Goal: Transaction & Acquisition: Purchase product/service

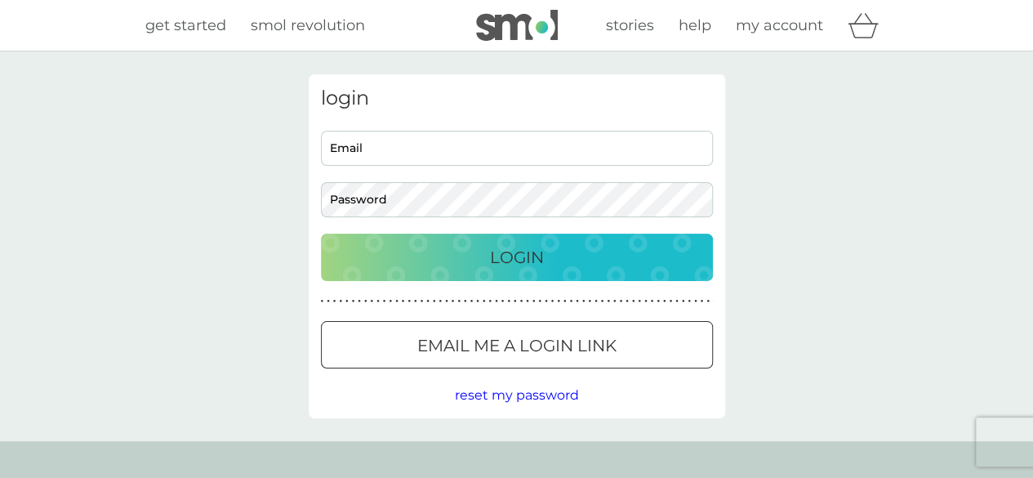
type input "jakehollier22@outlook.com"
click at [484, 249] on div "Login" at bounding box center [516, 257] width 359 height 26
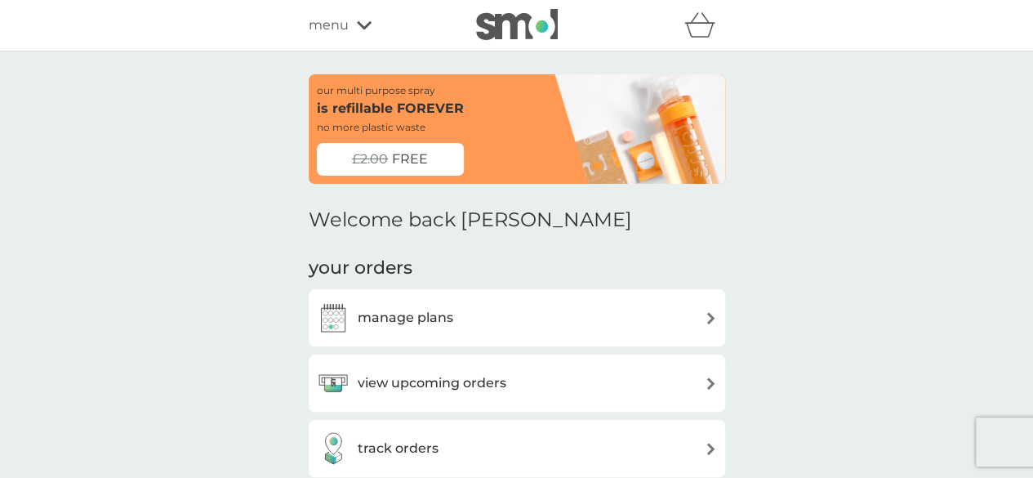
click at [341, 24] on span "menu" at bounding box center [329, 25] width 40 height 21
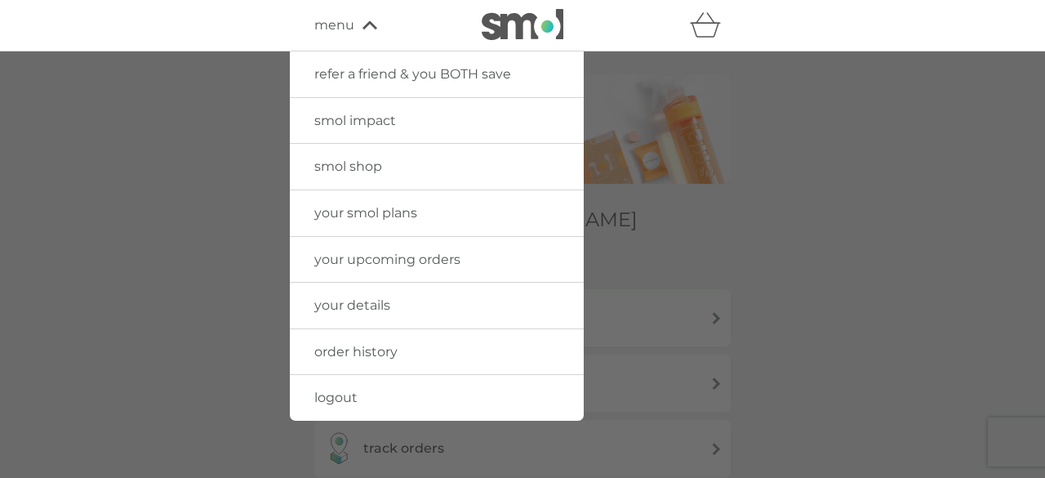
click at [351, 155] on link "smol shop" at bounding box center [437, 167] width 294 height 46
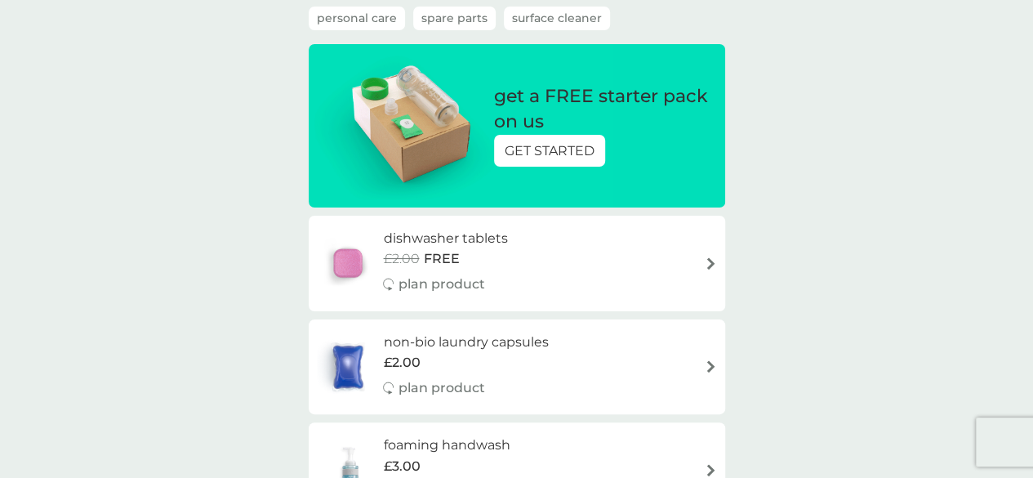
scroll to position [163, 0]
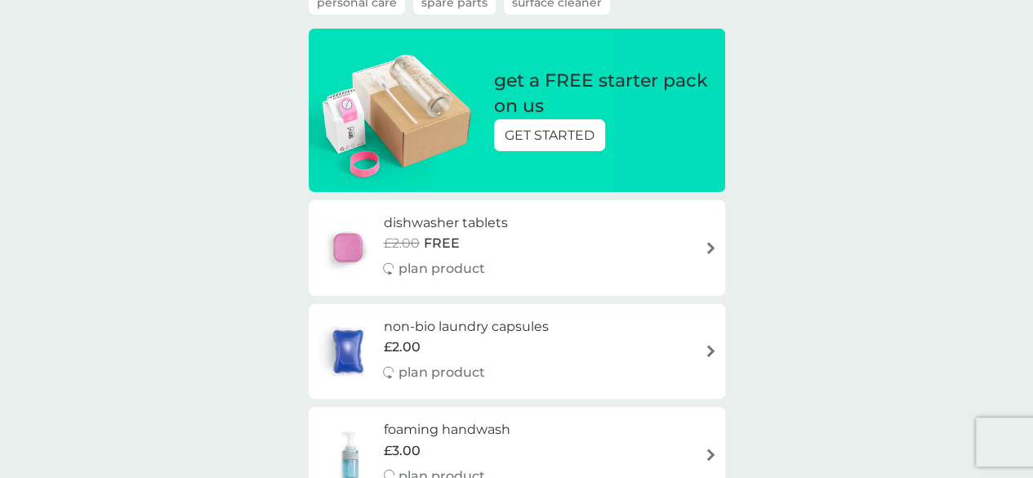
click at [483, 256] on div "dishwasher tablets £2.00 FREE plan product" at bounding box center [453, 247] width 140 height 71
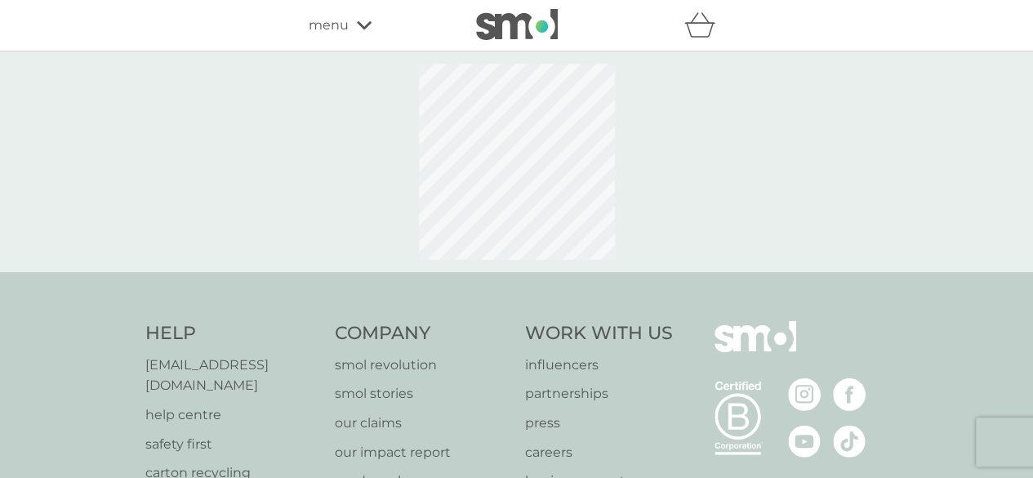
select select "42"
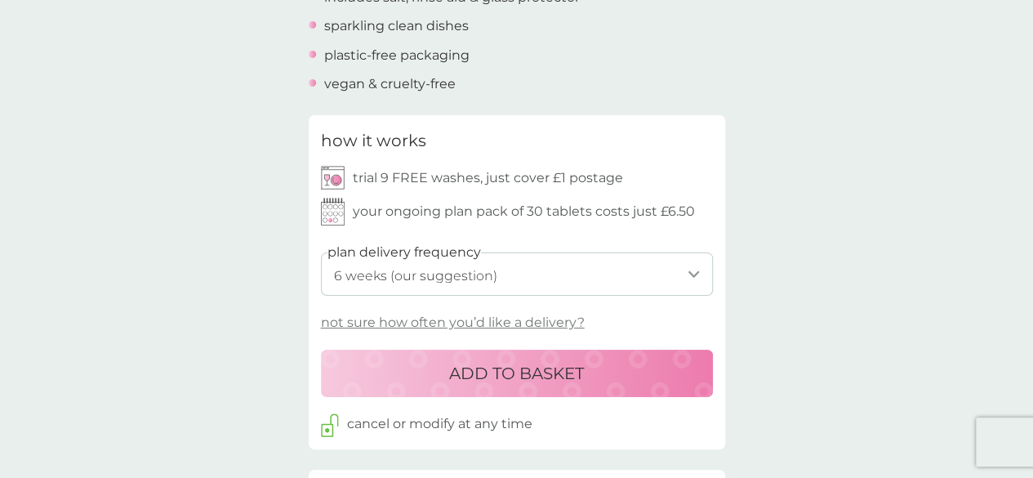
scroll to position [735, 0]
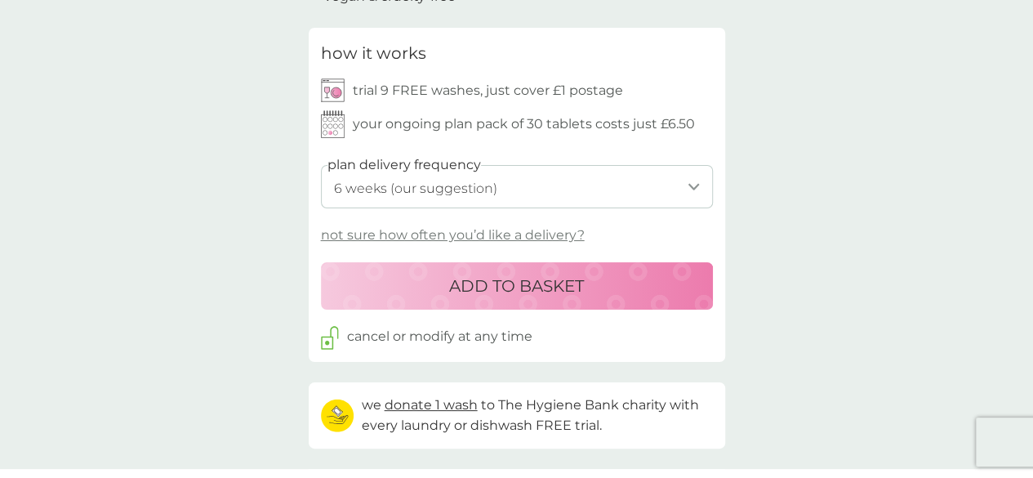
click at [557, 288] on p "ADD TO BASKET" at bounding box center [516, 286] width 135 height 26
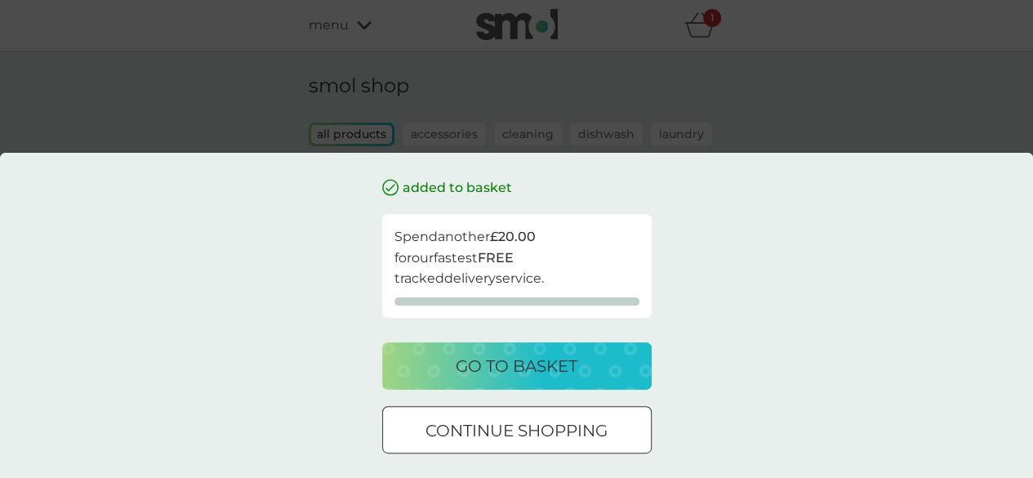
click at [548, 357] on p "go to basket" at bounding box center [517, 366] width 122 height 26
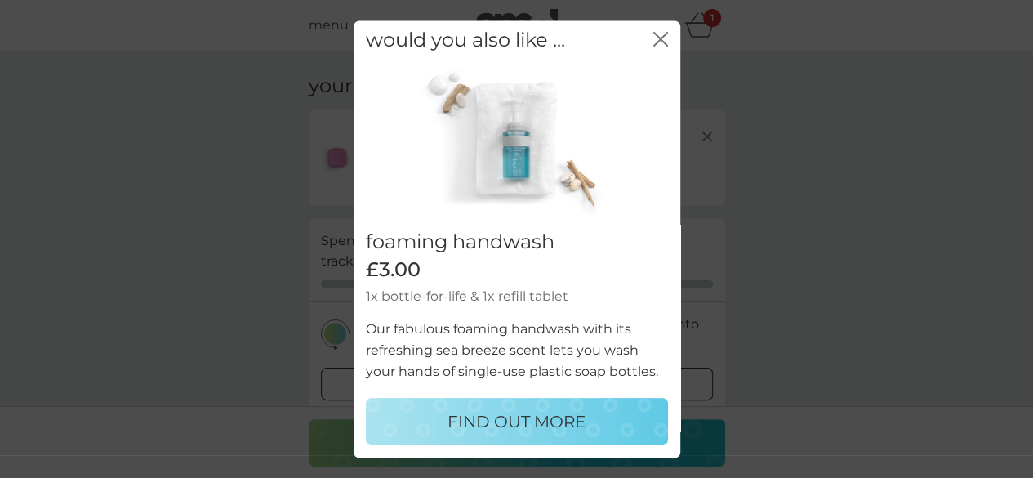
scroll to position [23, 0]
click at [653, 31] on button "close" at bounding box center [660, 39] width 15 height 17
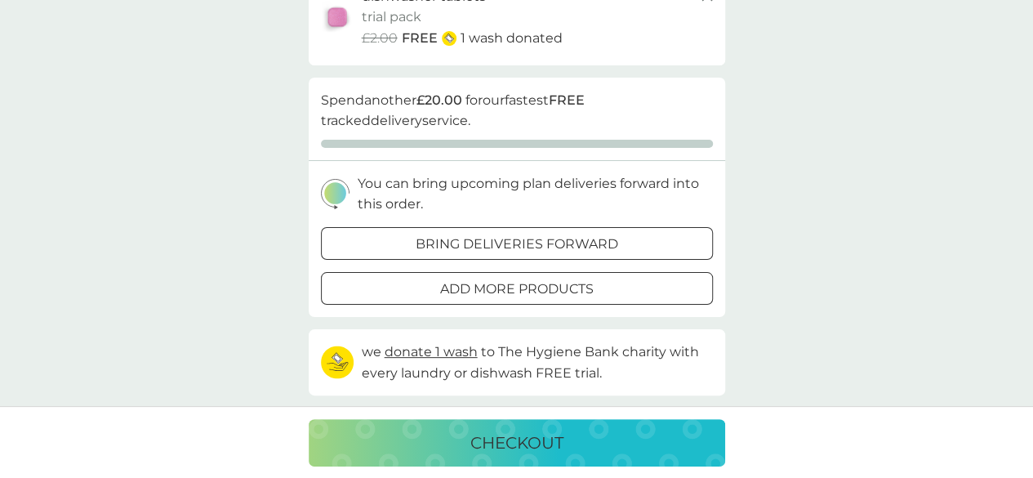
scroll to position [163, 0]
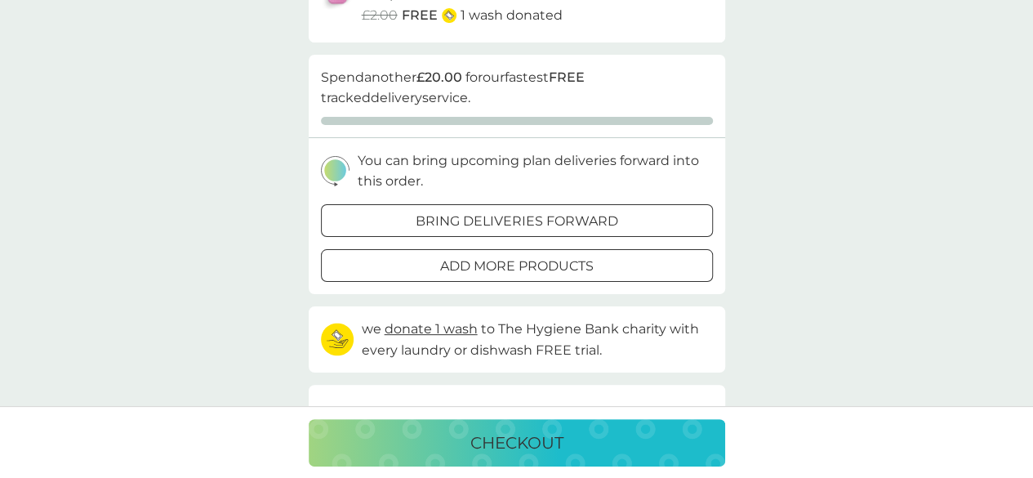
click at [540, 257] on div at bounding box center [517, 265] width 59 height 17
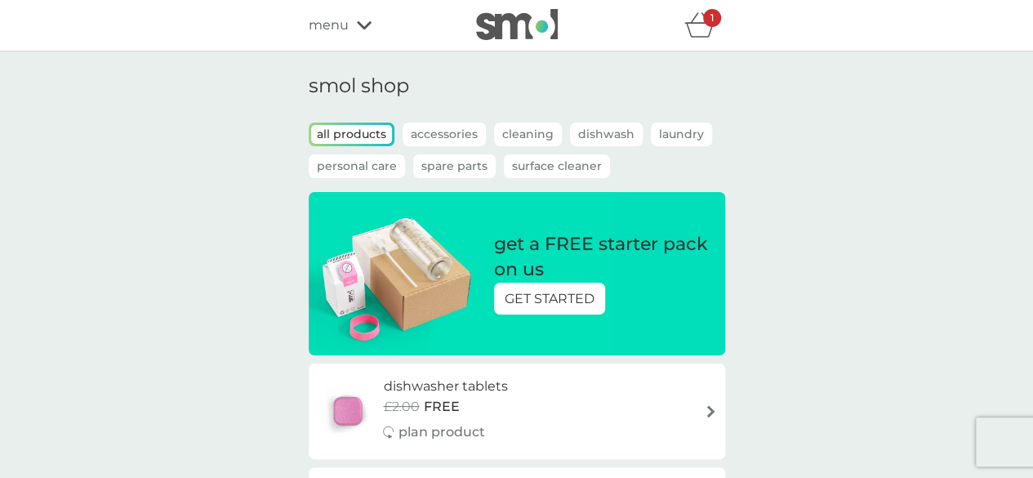
click at [539, 138] on p "Cleaning" at bounding box center [528, 134] width 68 height 24
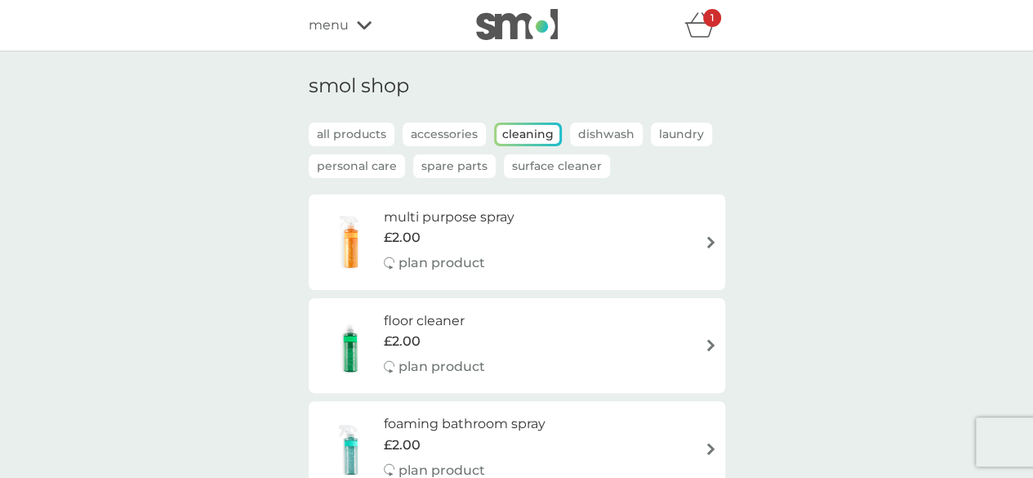
click at [664, 134] on p "Laundry" at bounding box center [681, 134] width 61 height 24
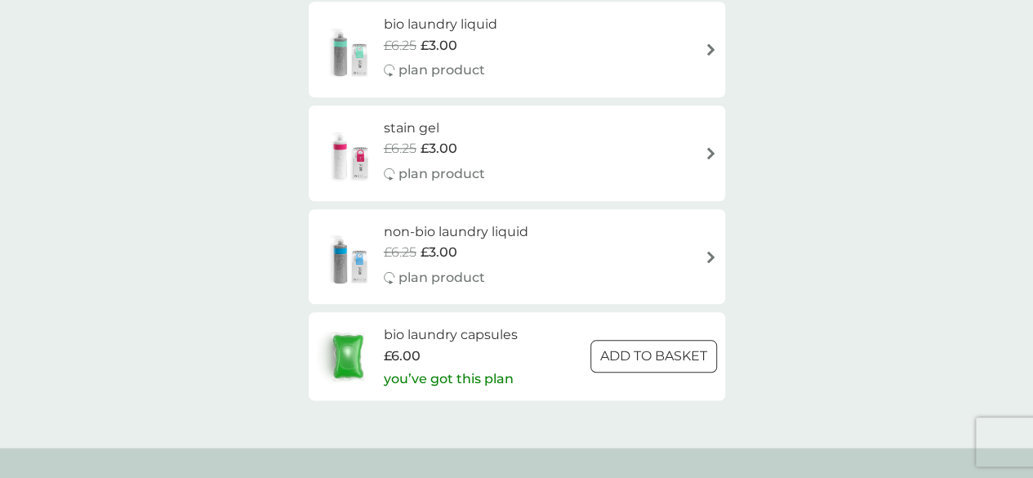
scroll to position [898, 0]
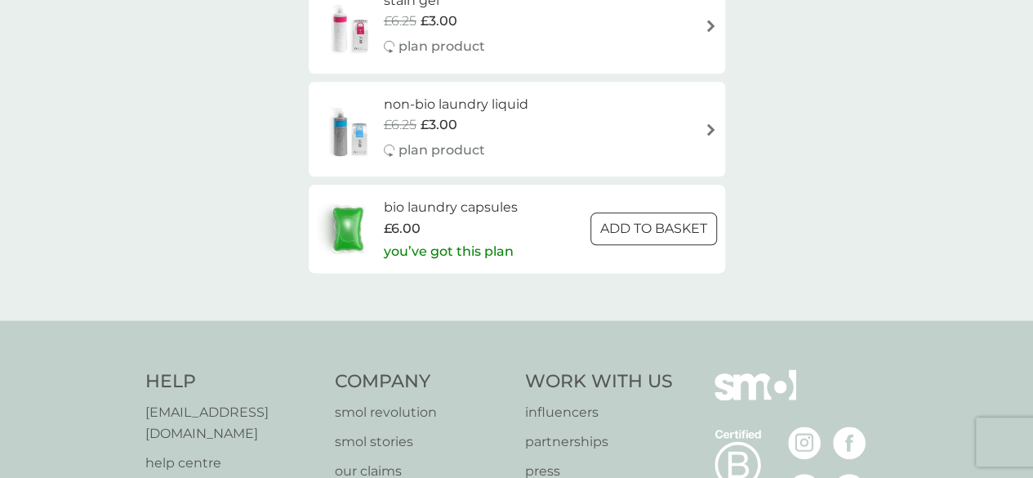
click at [633, 234] on div at bounding box center [653, 228] width 59 height 17
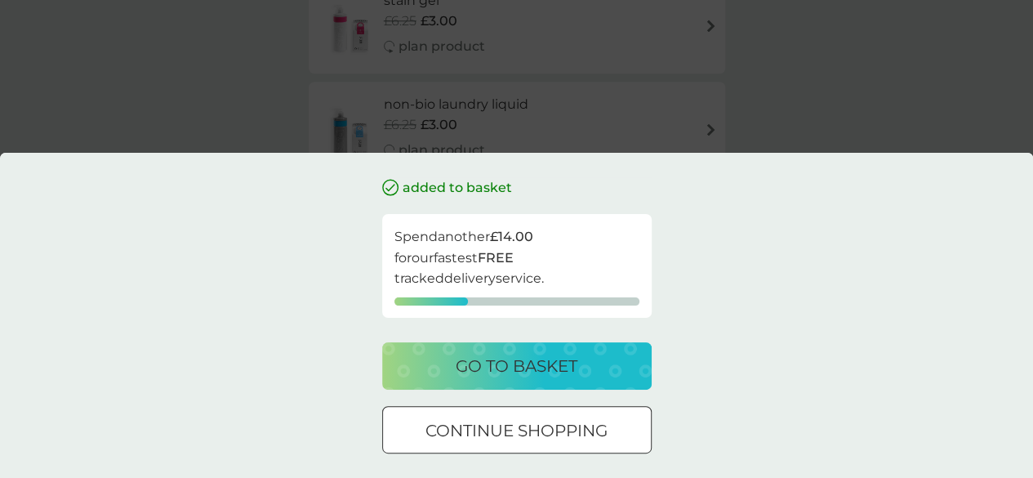
click at [598, 342] on button "go to basket" at bounding box center [516, 365] width 269 height 47
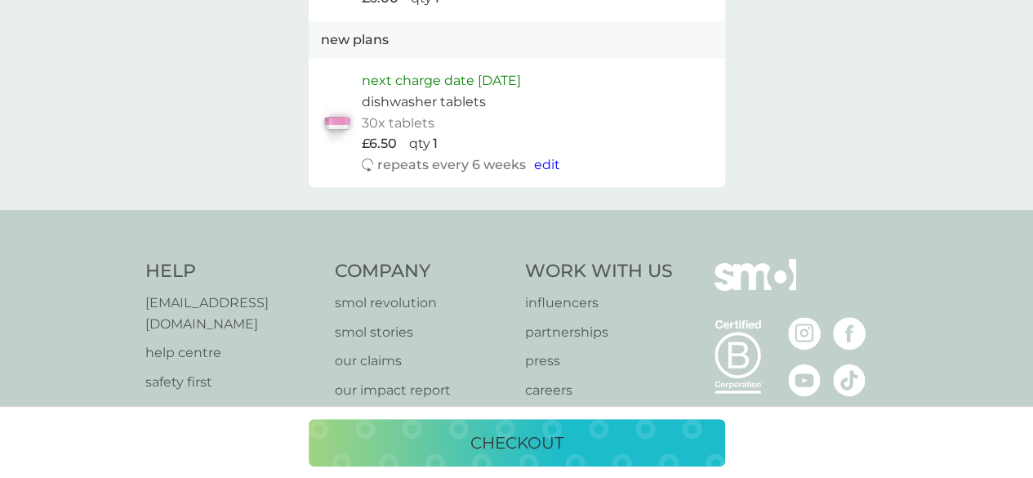
scroll to position [980, 0]
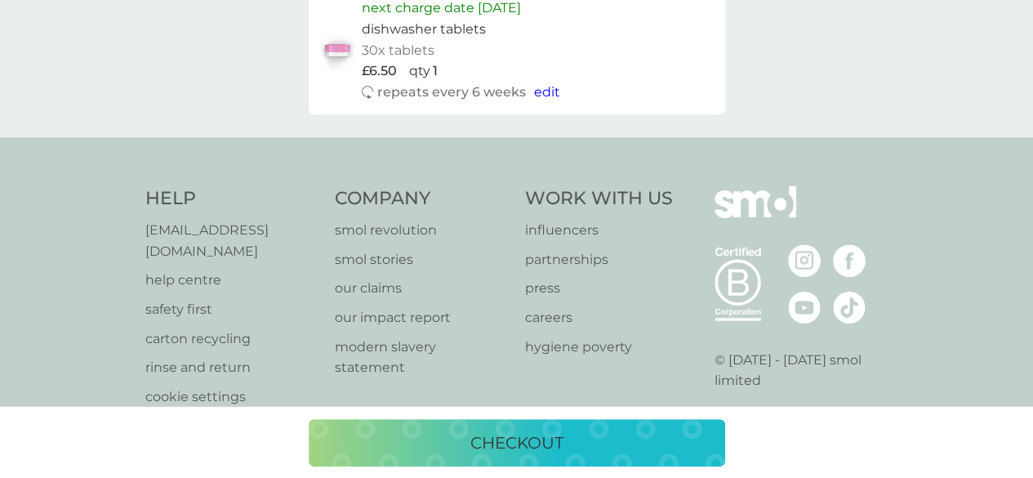
click at [564, 435] on div "checkout" at bounding box center [517, 443] width 384 height 26
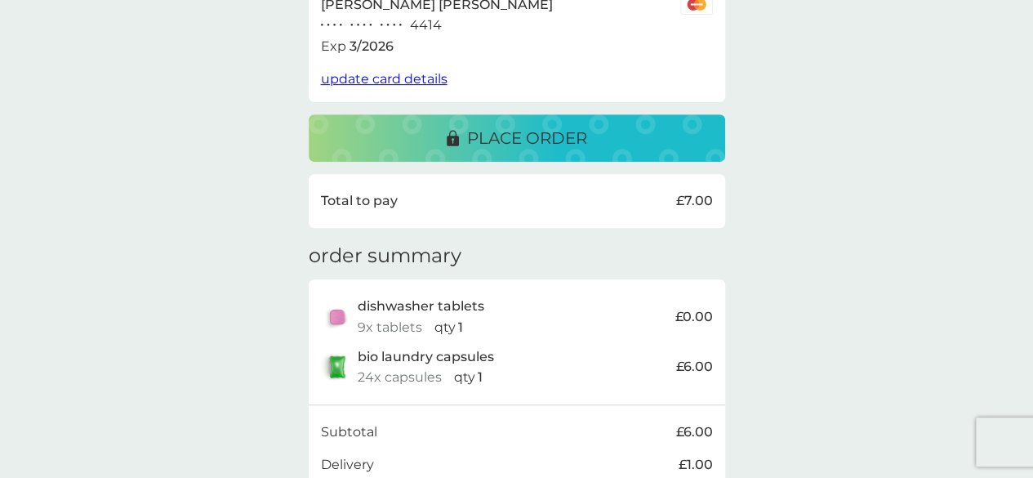
scroll to position [245, 0]
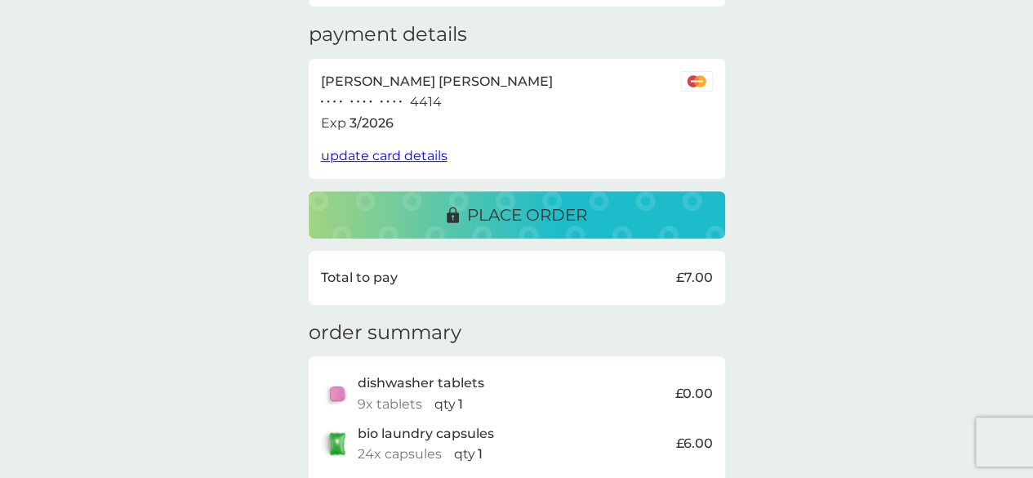
click at [593, 220] on div "place order" at bounding box center [517, 215] width 384 height 26
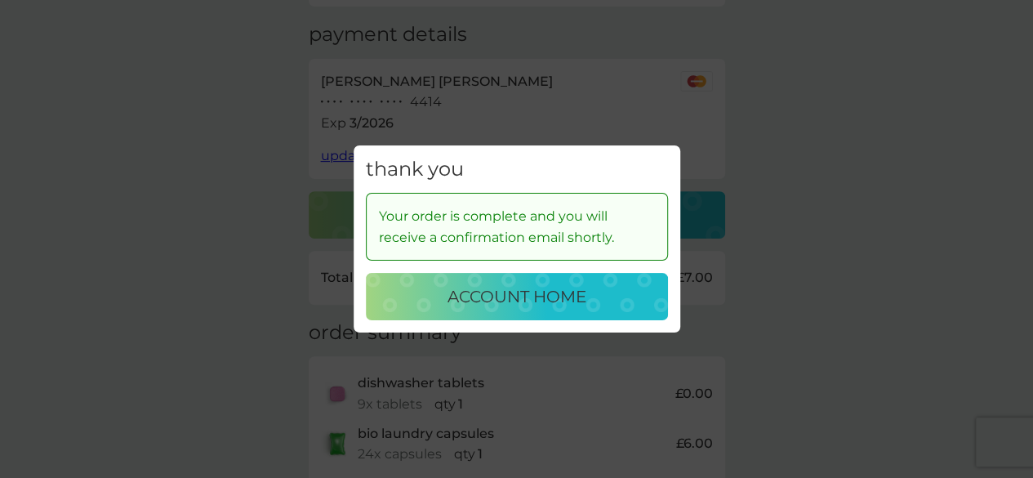
drag, startPoint x: 593, startPoint y: 292, endPoint x: 827, endPoint y: 2, distance: 372.8
click at [593, 293] on div "account home" at bounding box center [516, 296] width 269 height 26
